Goal: Information Seeking & Learning: Check status

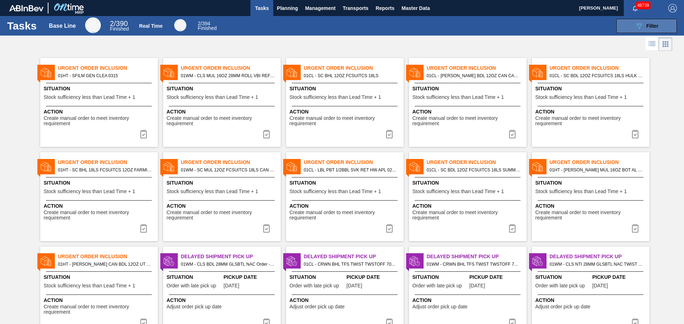
drag, startPoint x: 614, startPoint y: 21, endPoint x: 626, endPoint y: 24, distance: 12.4
click at [617, 21] on div "089F7B8B-B2A5-4AFE-B5C0-19BA573D28AC Filter" at bounding box center [647, 26] width 68 height 14
click at [628, 24] on button "089F7B8B-B2A5-4AFE-B5C0-19BA573D28AC Filter" at bounding box center [646, 26] width 61 height 14
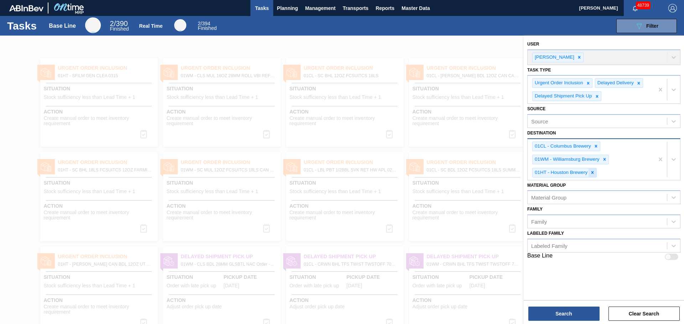
click at [592, 169] on div at bounding box center [592, 172] width 8 height 9
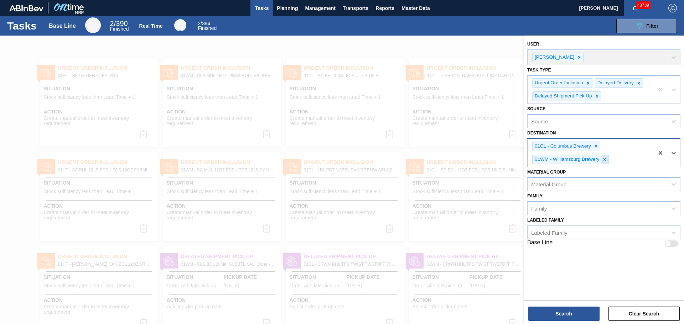
click at [601, 160] on div at bounding box center [604, 159] width 8 height 9
click at [593, 146] on icon at bounding box center [595, 146] width 5 height 5
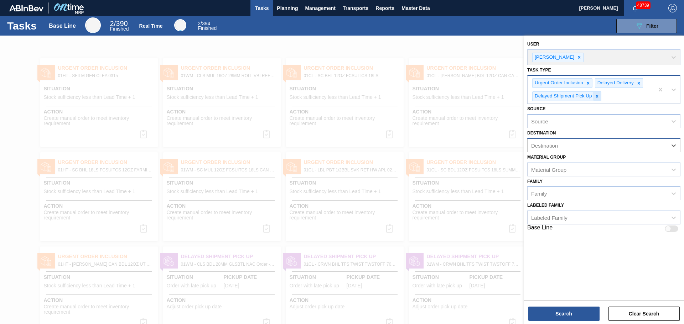
click at [598, 99] on div at bounding box center [597, 96] width 8 height 9
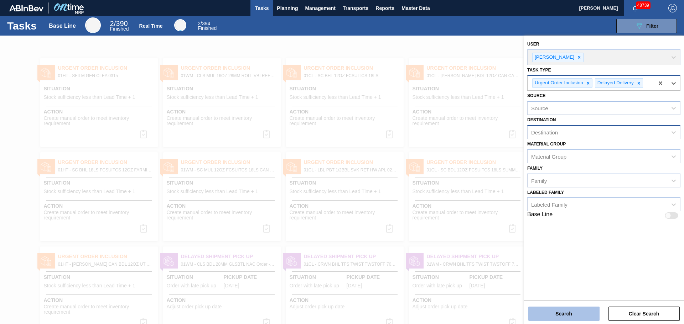
click at [544, 317] on button "Search" at bounding box center [563, 314] width 71 height 14
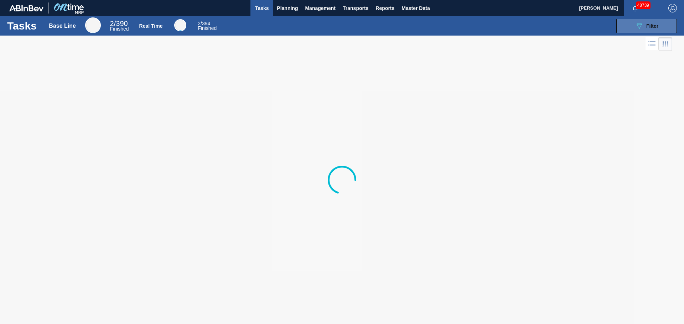
click at [639, 26] on icon "089F7B8B-B2A5-4AFE-B5C0-19BA573D28AC" at bounding box center [639, 26] width 9 height 9
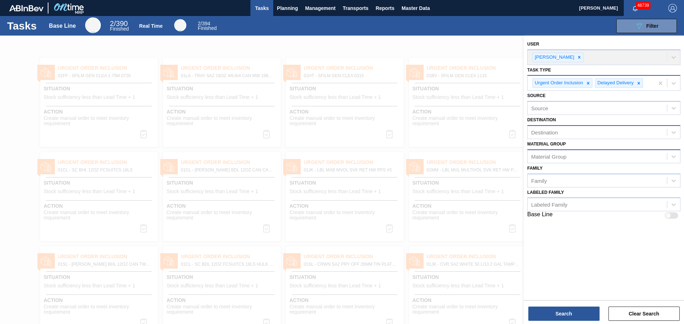
click at [553, 156] on div "Material Group" at bounding box center [548, 156] width 35 height 6
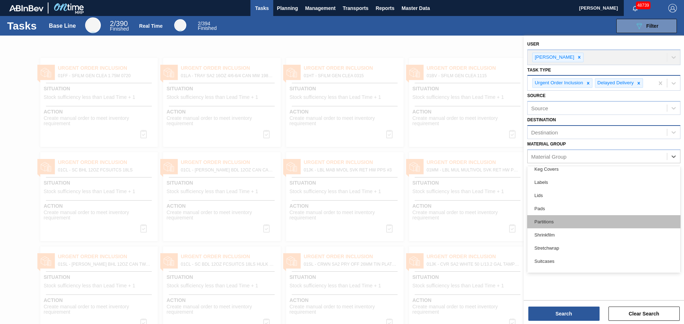
scroll to position [71, 0]
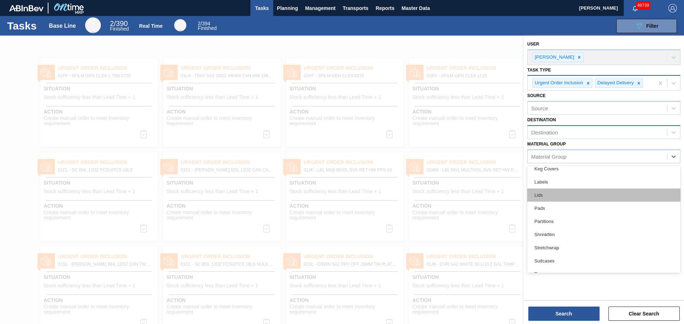
click at [552, 192] on div "Lids" at bounding box center [603, 195] width 153 height 13
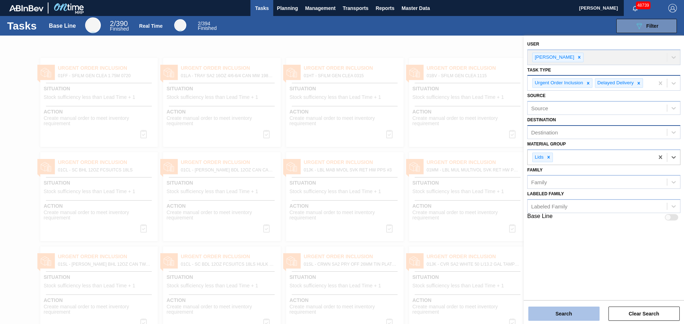
click at [554, 309] on button "Search" at bounding box center [563, 314] width 71 height 14
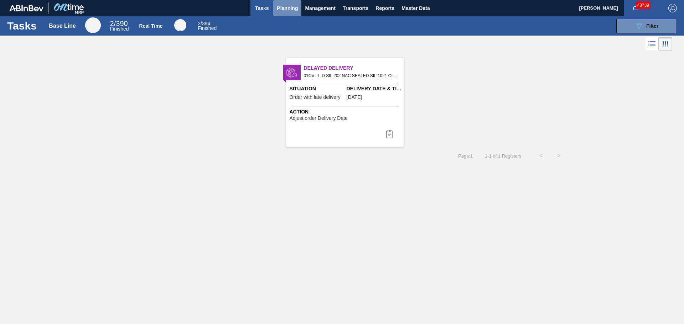
click at [296, 7] on span "Planning" at bounding box center [287, 8] width 21 height 9
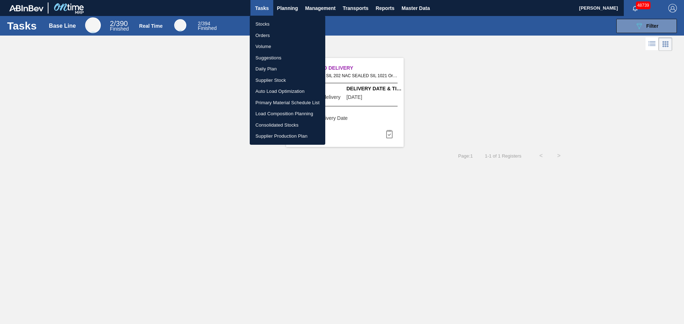
click at [275, 24] on li "Stocks" at bounding box center [288, 24] width 76 height 11
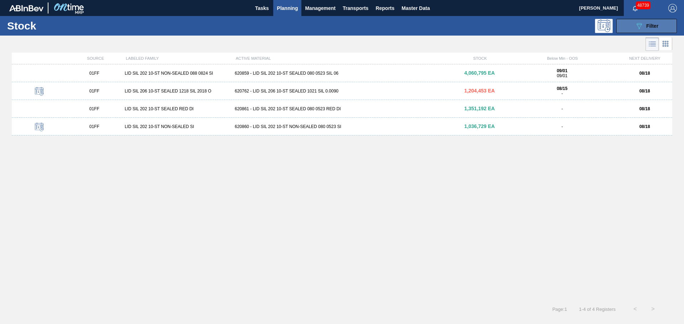
click at [657, 27] on span "Filter" at bounding box center [652, 26] width 12 height 6
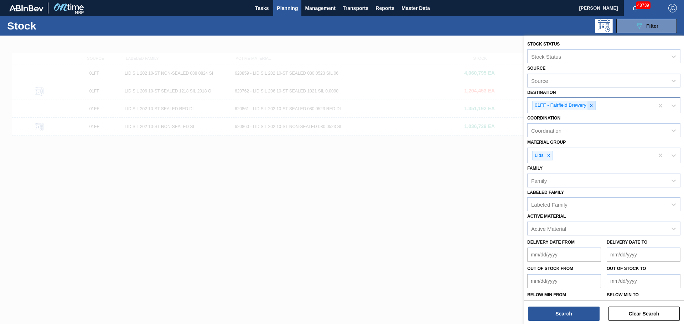
click at [594, 103] on div at bounding box center [591, 105] width 8 height 9
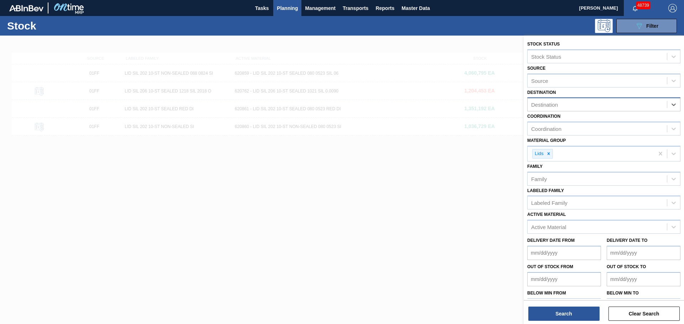
click at [592, 108] on div "Destination" at bounding box center [596, 105] width 139 height 10
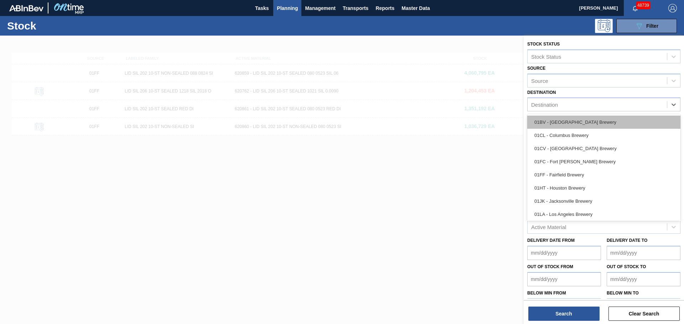
click at [587, 124] on div "01BV - [GEOGRAPHIC_DATA] Brewery" at bounding box center [603, 122] width 153 height 13
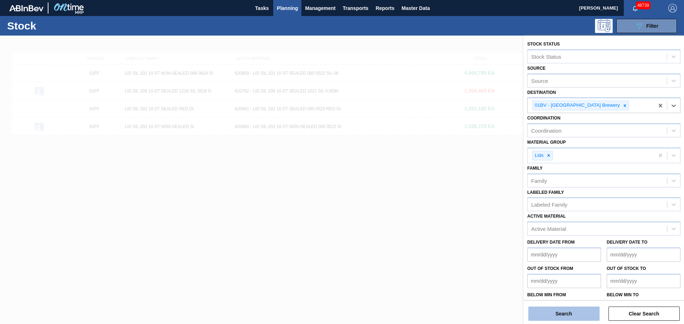
click at [574, 314] on button "Search" at bounding box center [563, 314] width 71 height 14
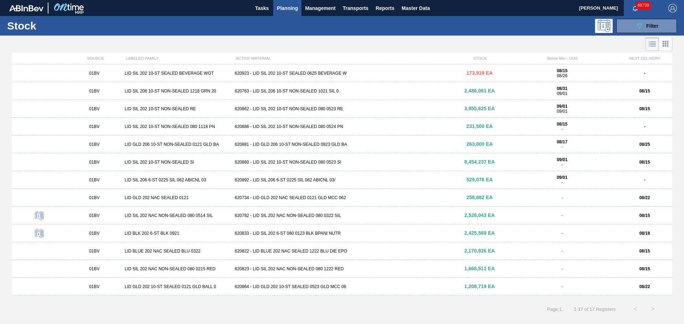
click at [317, 76] on div "620923 - LID SIL 202 10-ST SEALED 0625 BEVERAGE W" at bounding box center [342, 73] width 220 height 5
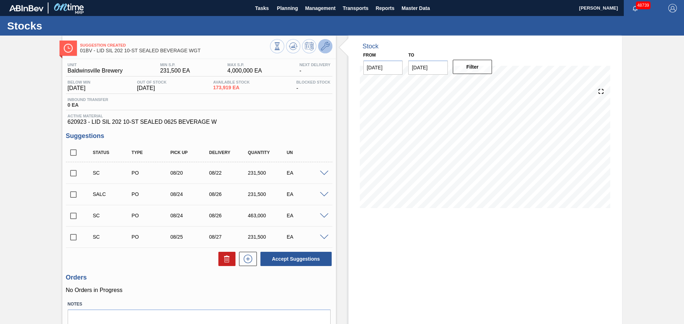
click at [321, 47] on icon at bounding box center [325, 46] width 9 height 9
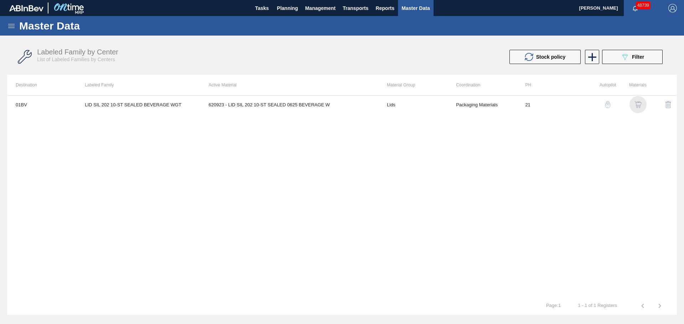
click at [639, 102] on img "button" at bounding box center [637, 104] width 7 height 7
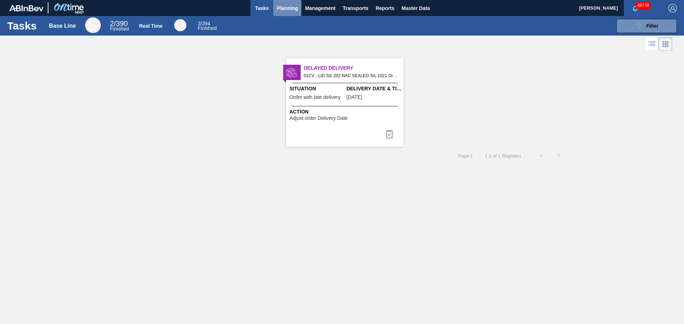
click at [288, 9] on span "Planning" at bounding box center [287, 8] width 21 height 9
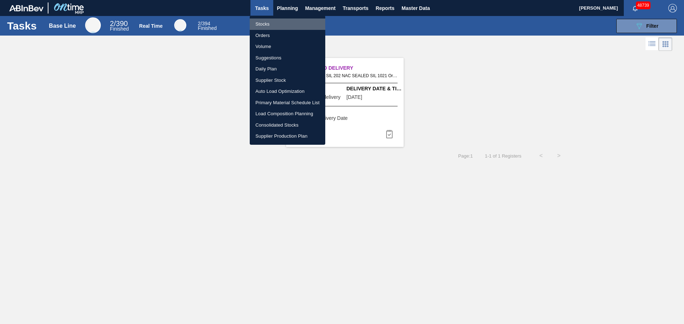
click at [292, 23] on li "Stocks" at bounding box center [288, 24] width 76 height 11
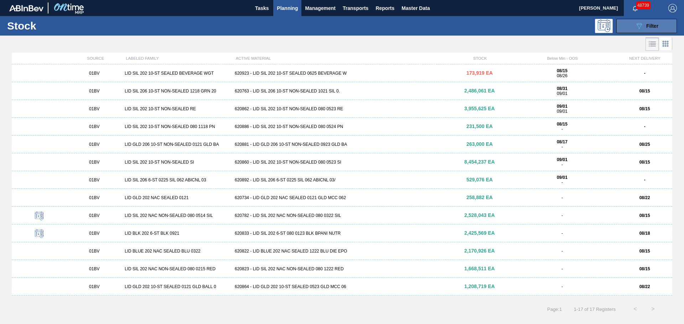
click at [649, 32] on button "089F7B8B-B2A5-4AFE-B5C0-19BA573D28AC Filter" at bounding box center [646, 26] width 61 height 14
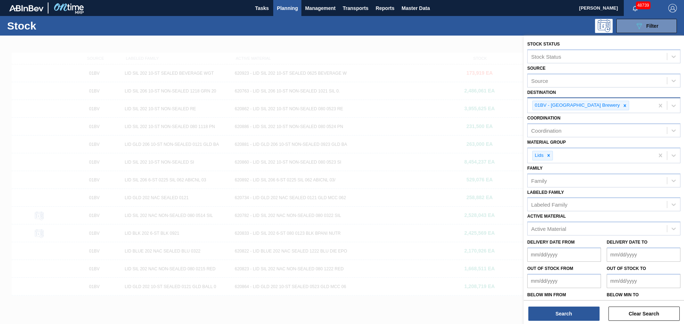
click at [621, 109] on div at bounding box center [625, 105] width 8 height 9
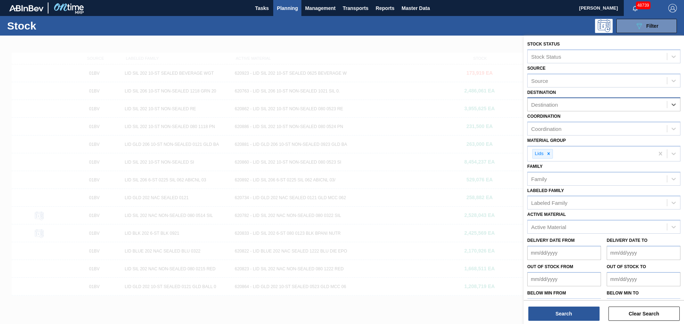
click at [603, 108] on div "Destination" at bounding box center [596, 105] width 139 height 10
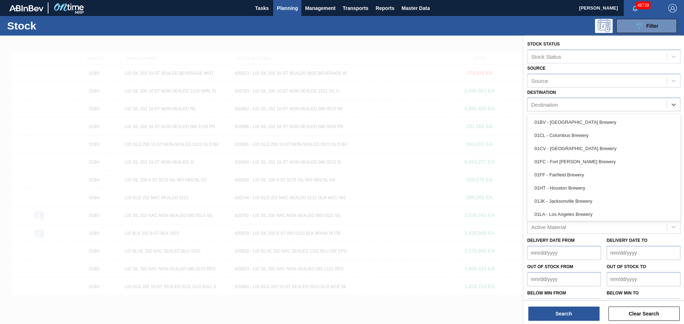
drag, startPoint x: 571, startPoint y: 184, endPoint x: 571, endPoint y: 208, distance: 24.2
click at [571, 184] on div "01HT - Houston Brewery" at bounding box center [603, 188] width 153 height 13
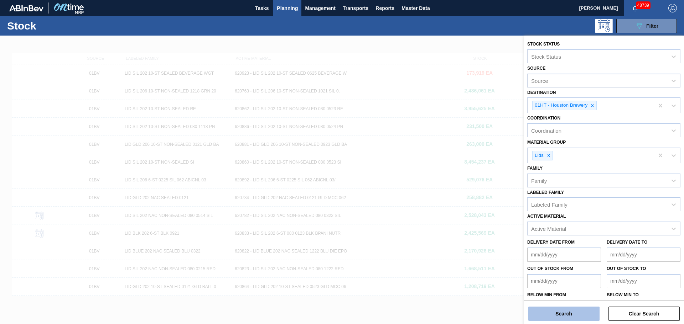
click at [558, 311] on button "Search" at bounding box center [563, 314] width 71 height 14
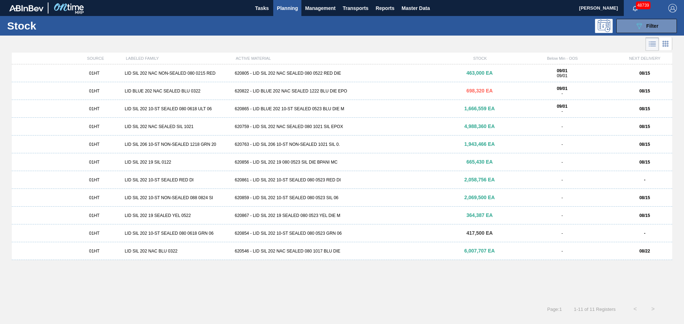
click at [267, 196] on div "620859 - LID SIL 202 10-ST SEALED 080 0523 SIL 06" at bounding box center [342, 198] width 220 height 5
click at [271, 92] on div "620822 - LID BLUE 202 NAC SEALED 1222 BLU DIE EPO" at bounding box center [342, 91] width 220 height 5
click at [649, 30] on button "089F7B8B-B2A5-4AFE-B5C0-19BA573D28AC Filter" at bounding box center [646, 26] width 61 height 14
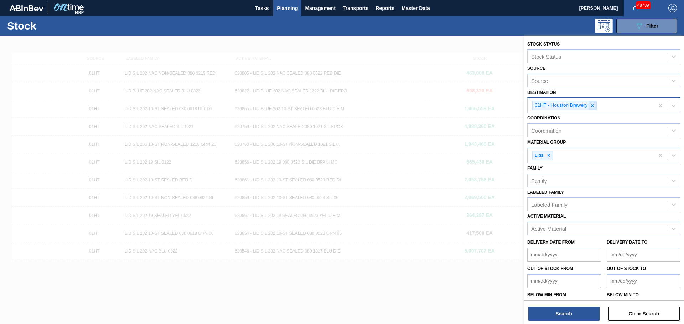
click at [588, 106] on div "01HT - Houston Brewery" at bounding box center [564, 106] width 64 height 10
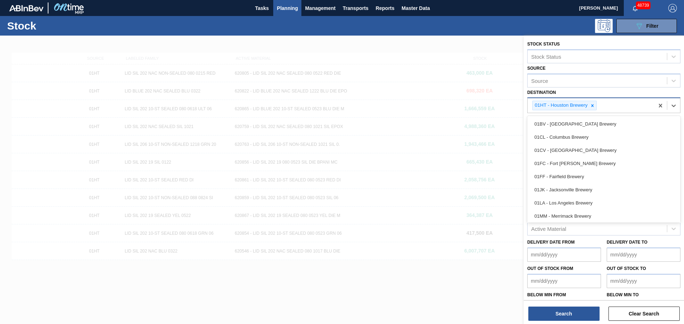
click at [592, 106] on icon at bounding box center [592, 105] width 5 height 5
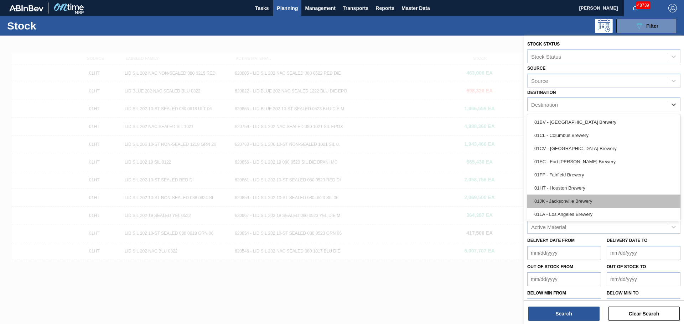
click at [564, 199] on div "01JK - Jacksonville Brewery" at bounding box center [603, 201] width 153 height 13
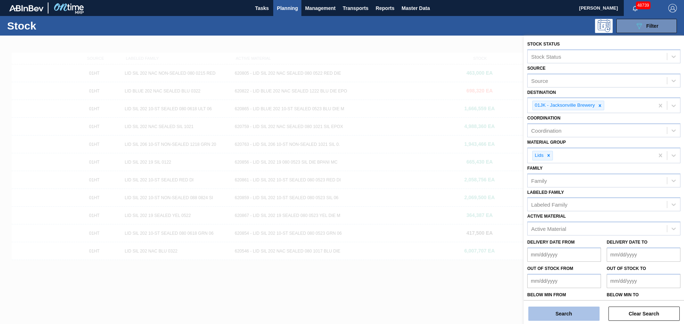
click at [542, 317] on button "Search" at bounding box center [563, 314] width 71 height 14
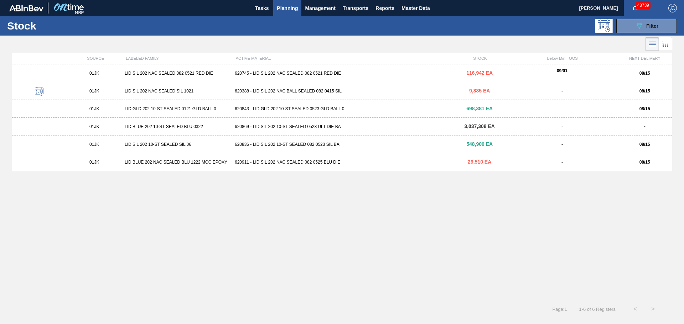
click at [277, 92] on div "620388 - LID SIL 202 NAC BALL SEALED 082 0415 SIL" at bounding box center [342, 91] width 220 height 5
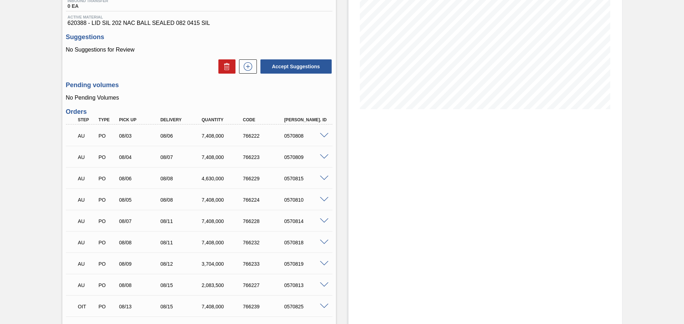
scroll to position [178, 0]
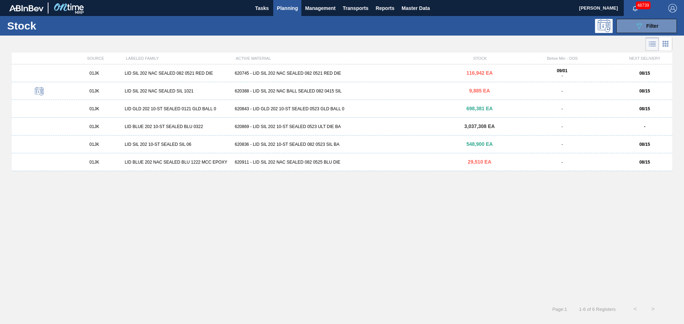
click at [248, 160] on div "620911 - LID SIL 202 NAC SEALED 082 0525 BLU DIE" at bounding box center [342, 162] width 220 height 5
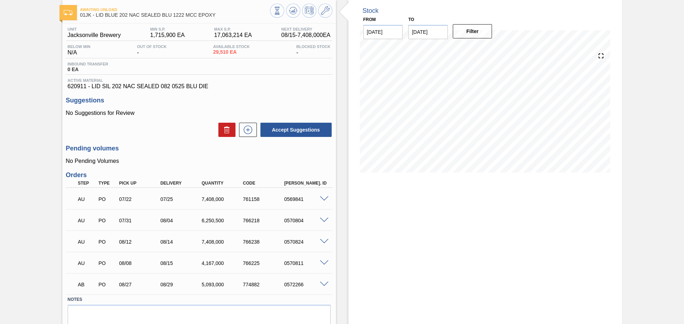
scroll to position [64, 0]
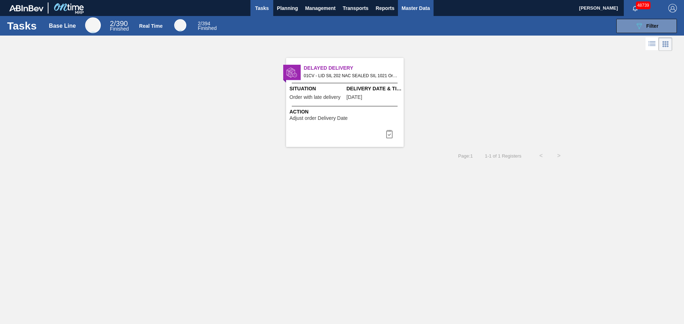
click at [413, 10] on span "Master Data" at bounding box center [415, 8] width 28 height 9
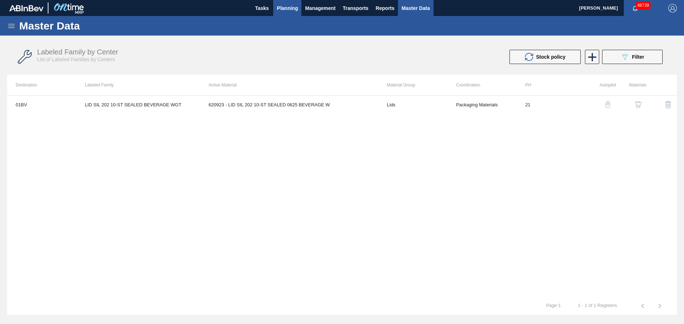
click at [284, 8] on span "Planning" at bounding box center [287, 8] width 21 height 9
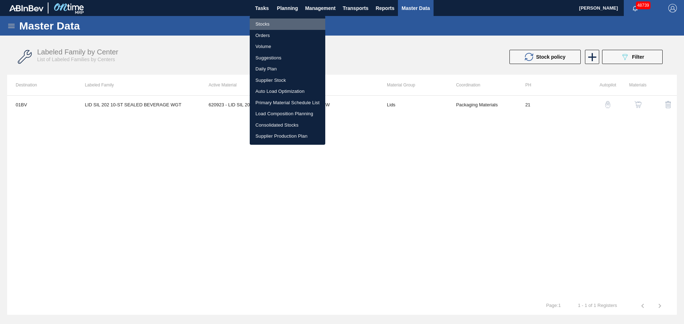
click at [271, 25] on li "Stocks" at bounding box center [288, 24] width 76 height 11
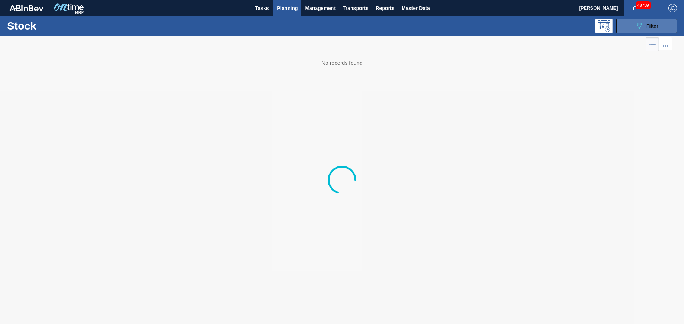
click at [648, 30] on div "089F7B8B-B2A5-4AFE-B5C0-19BA573D28AC Filter" at bounding box center [647, 26] width 24 height 9
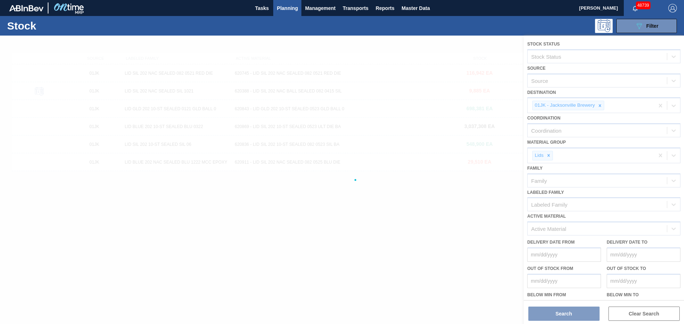
click at [599, 103] on div at bounding box center [342, 180] width 684 height 289
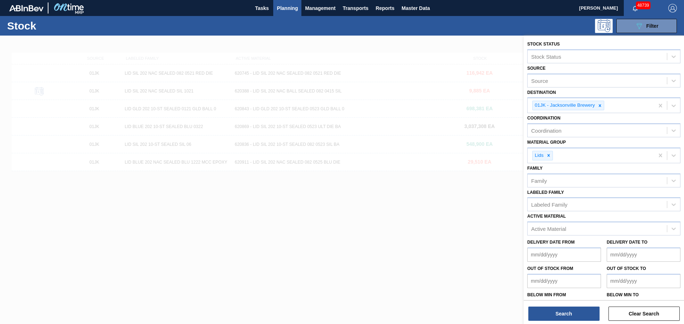
click at [599, 105] on icon at bounding box center [600, 105] width 2 height 2
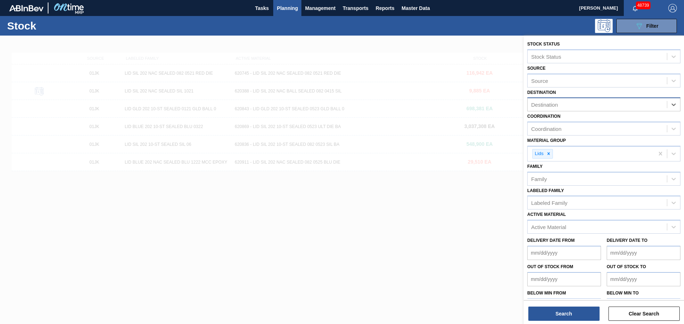
click at [598, 108] on div "Destination" at bounding box center [596, 105] width 139 height 10
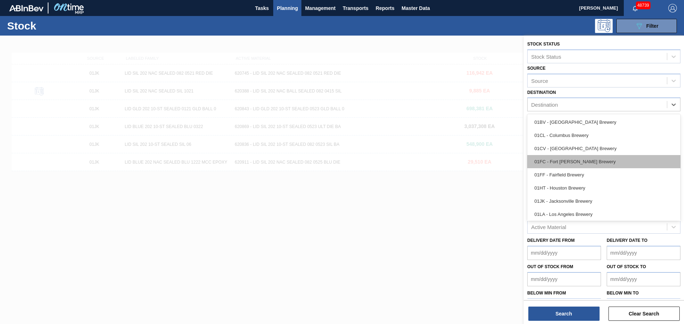
click at [584, 167] on div "01FC - Fort [PERSON_NAME] Brewery" at bounding box center [603, 161] width 153 height 13
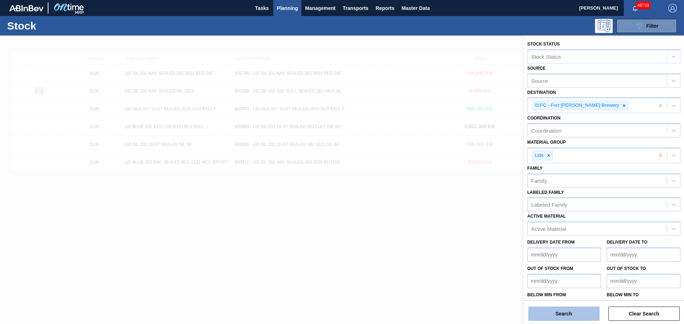
click at [561, 318] on button "Search" at bounding box center [563, 314] width 71 height 14
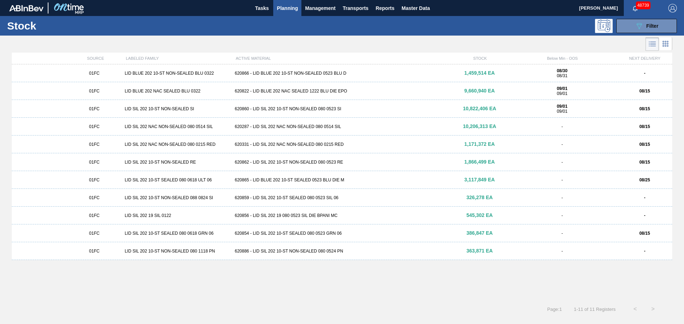
click at [278, 97] on div "01FC LID BLUE 202 NAC SEALED BLU 0322 620822 - LID BLUE 202 NAC SEALED 1222 BLU…" at bounding box center [342, 91] width 660 height 18
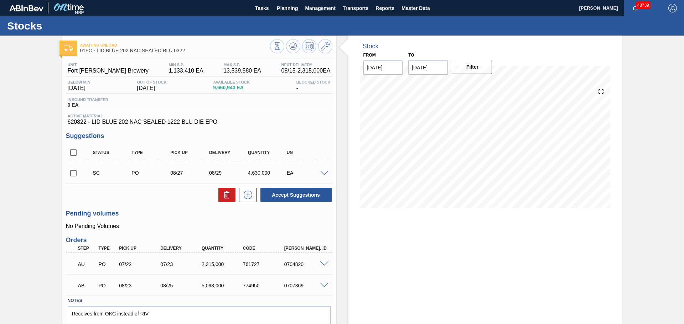
click at [333, 43] on div "Awaiting Unload 01FC - LID BLUE 202 NAC SEALED BLU 0322" at bounding box center [199, 47] width 274 height 16
click at [326, 44] on icon at bounding box center [325, 46] width 9 height 9
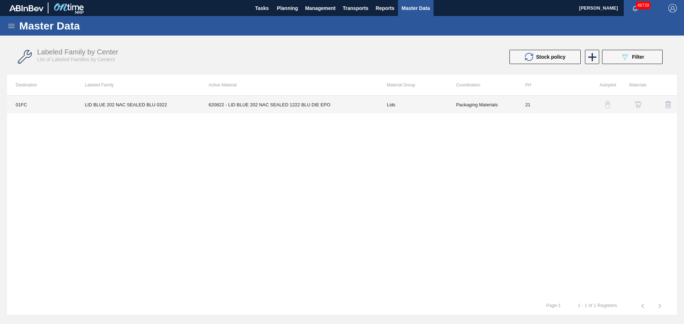
click at [573, 105] on td "21" at bounding box center [550, 105] width 69 height 18
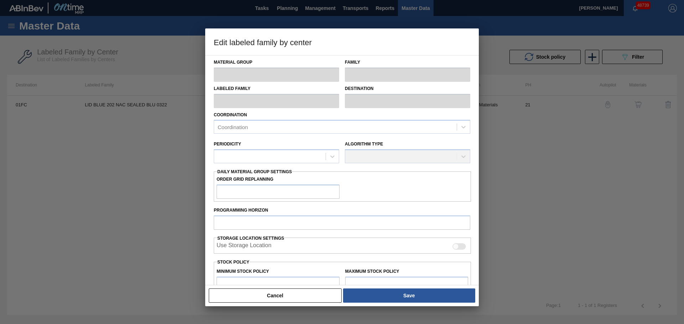
type input "Lids"
type input "Generic 202 Lid"
type input "LID BLUE 202 NAC SEALED BLU 0322"
type input "01FC - Fort [PERSON_NAME] Brewery"
type input "0"
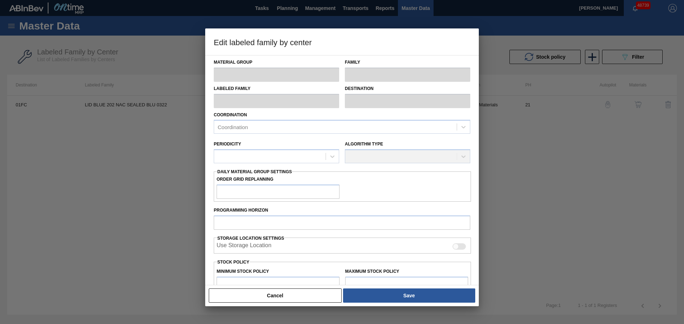
type input "21"
type input "1,133,410"
type input "13,539,580"
type input "27"
type input "4,483,076"
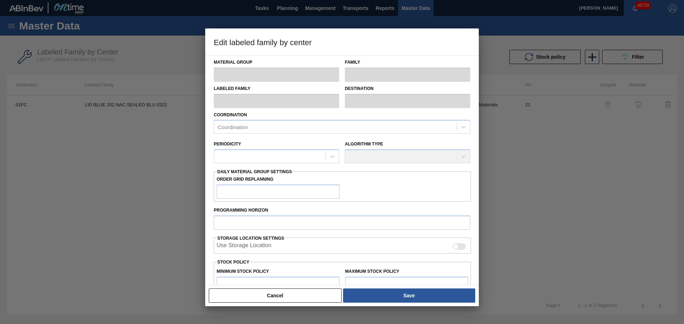
checkbox input "true"
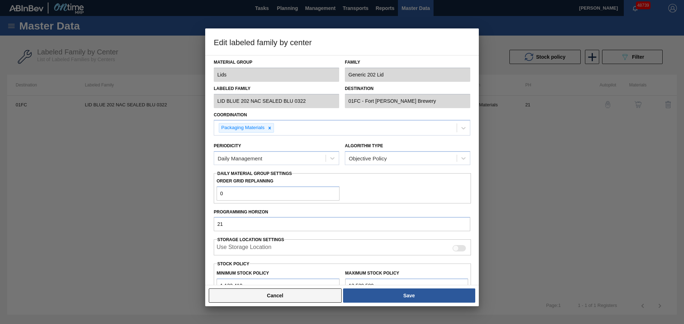
click at [308, 297] on button "Cancel" at bounding box center [275, 296] width 133 height 14
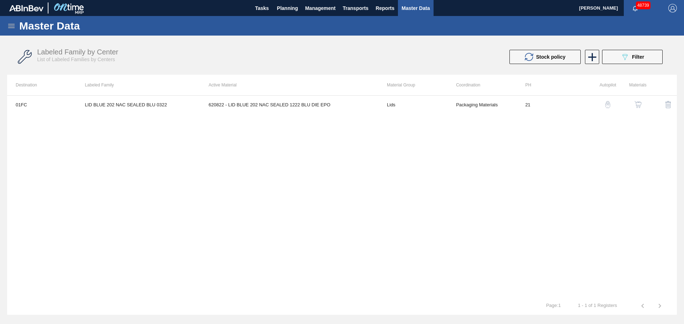
click at [639, 104] on img "button" at bounding box center [637, 104] width 7 height 7
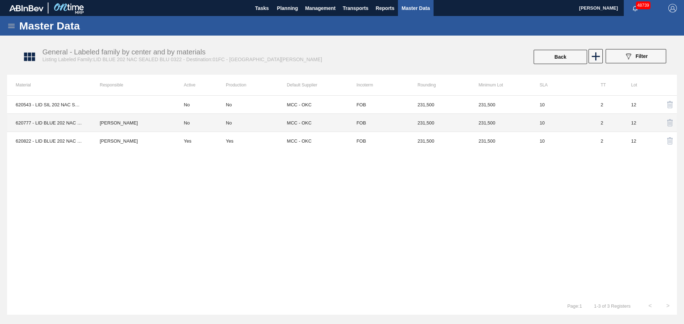
click at [594, 122] on td "2" at bounding box center [607, 123] width 31 height 18
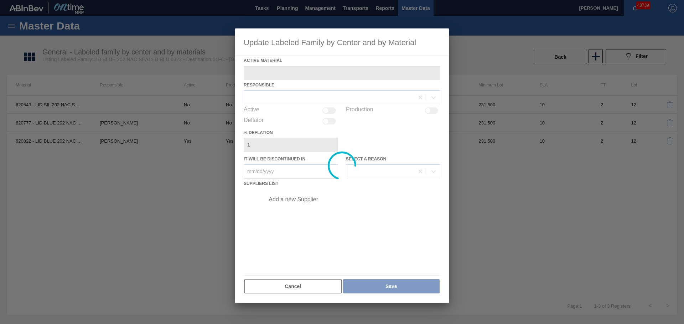
type Material "620777 - LID BLUE 202 NAC SEALED 0322 BLU DIE MCC"
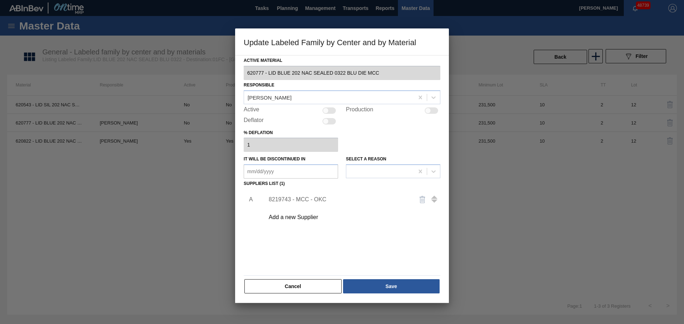
click at [338, 201] on div "8219743 - MCC - OKC" at bounding box center [339, 200] width 140 height 6
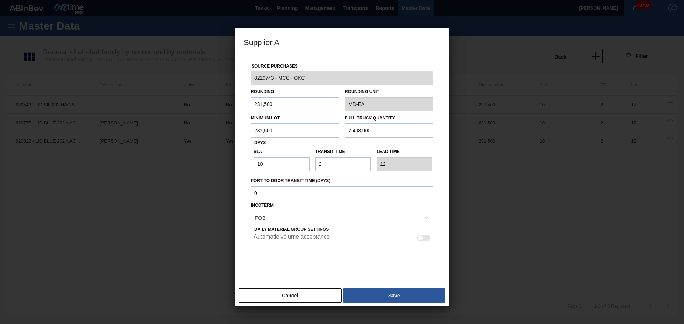
click at [317, 301] on button "Cancel" at bounding box center [290, 296] width 103 height 14
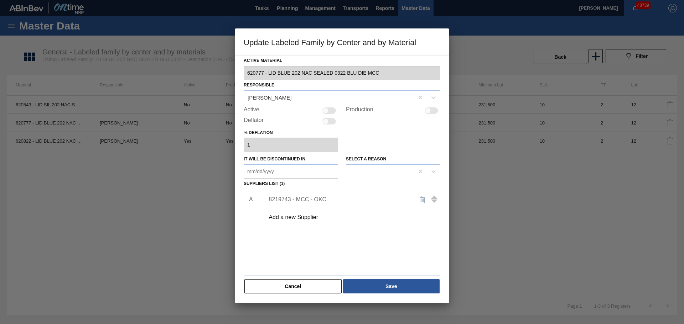
click at [301, 278] on div "Active Material 620777 - LID BLUE 202 NAC SEALED 0322 BLU DIE MCC Responsible K…" at bounding box center [342, 175] width 197 height 239
click at [303, 280] on button "Cancel" at bounding box center [292, 287] width 97 height 14
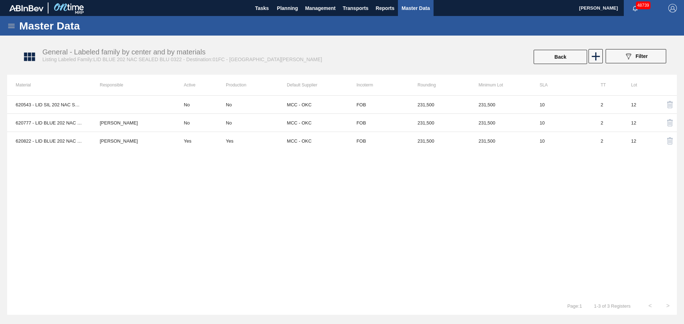
click at [384, 208] on div "620543 - LID SIL 202 NAC SEALED 080 0917 ULT BPAN No No MCC - OKC FOB 231,500 2…" at bounding box center [342, 196] width 670 height 202
